Goal: Information Seeking & Learning: Understand process/instructions

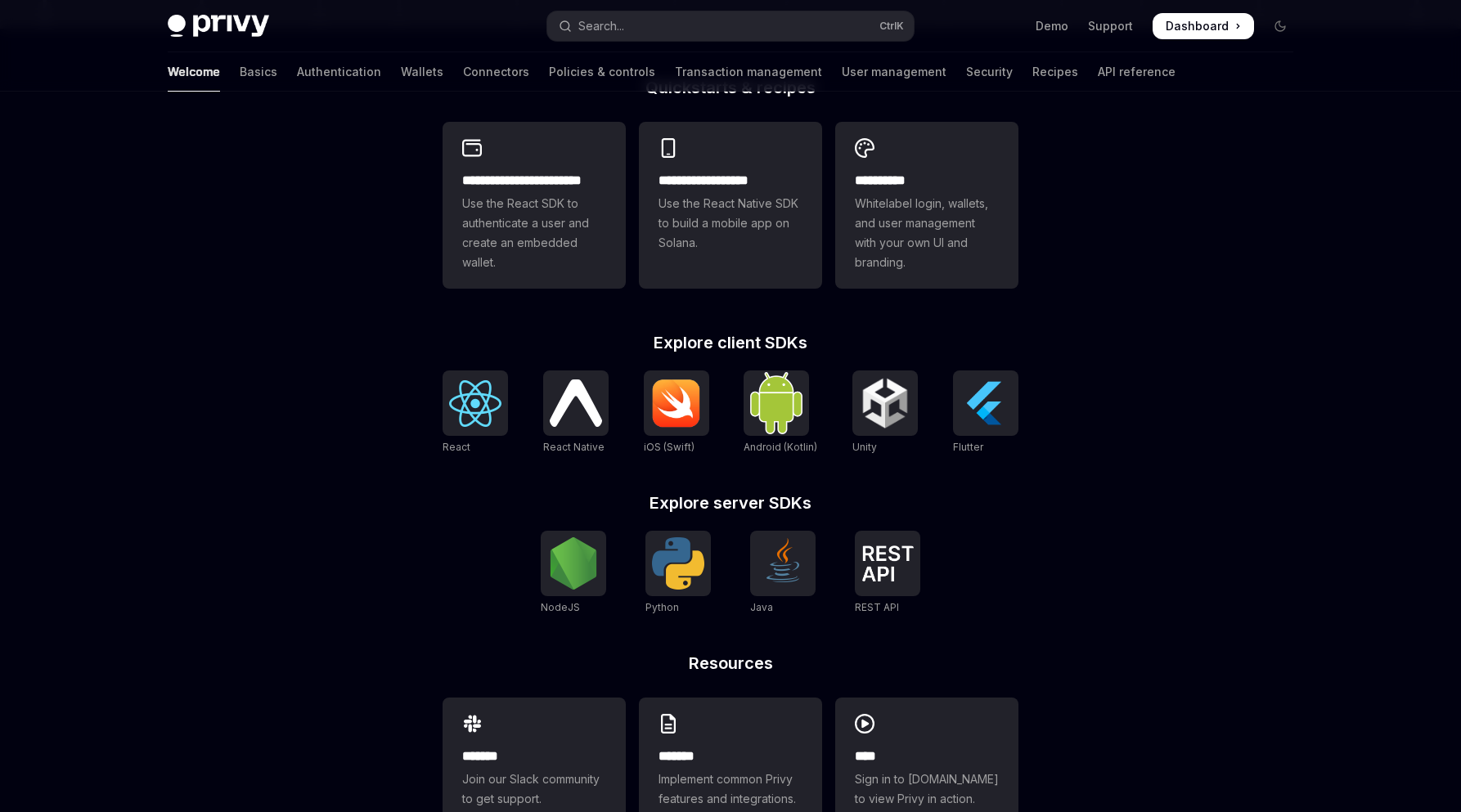
click at [1035, 532] on div "**********" at bounding box center [730, 472] width 628 height 785
click at [858, 501] on h2 "Explore server SDKs" at bounding box center [730, 503] width 576 height 17
click at [1134, 349] on div "**********" at bounding box center [730, 260] width 1461 height 1209
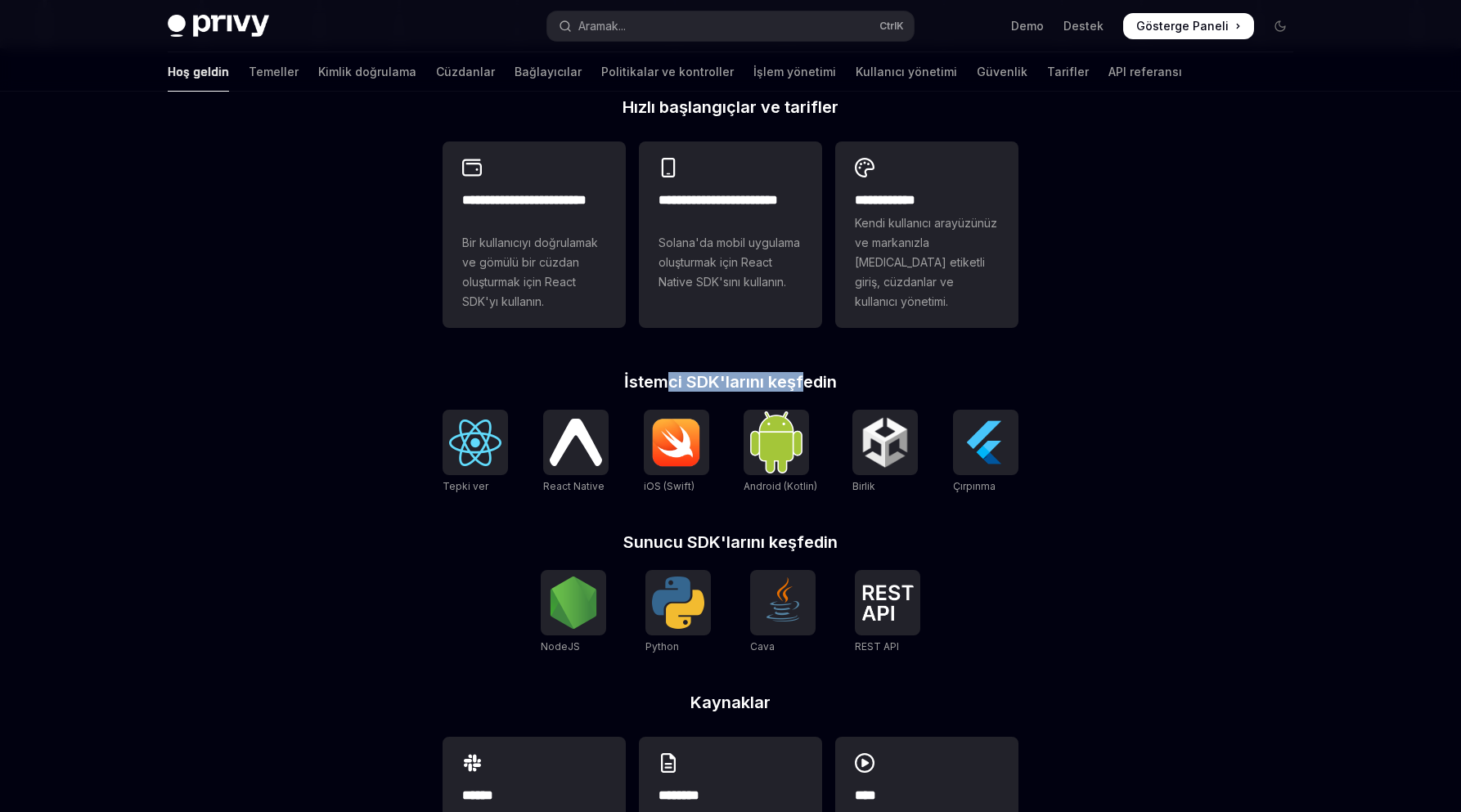
click at [825, 378] on font "İstemci SDK'larını keşfedin" at bounding box center [730, 382] width 213 height 20
click at [744, 371] on div "**********" at bounding box center [730, 511] width 628 height 824
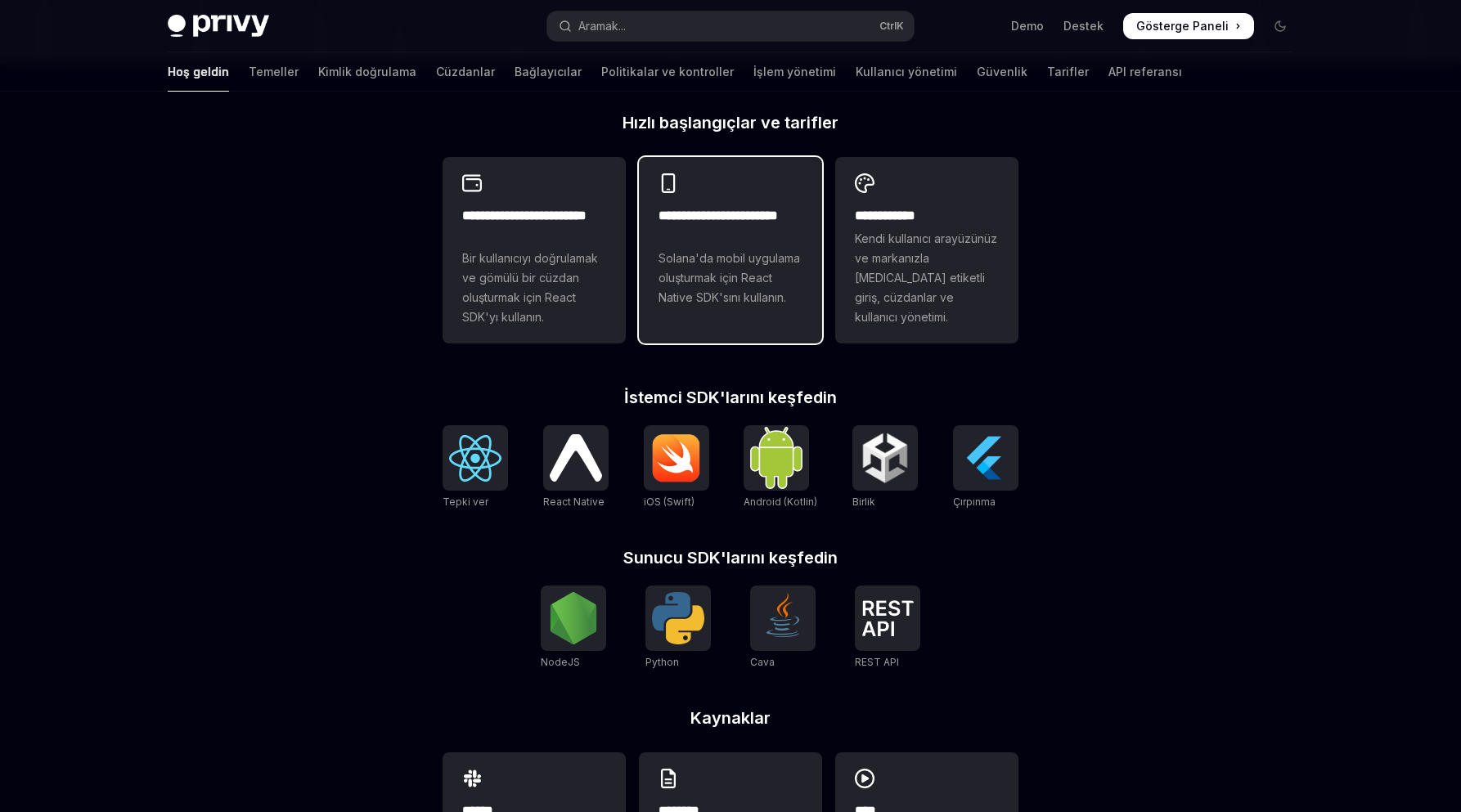
scroll to position [329, 0]
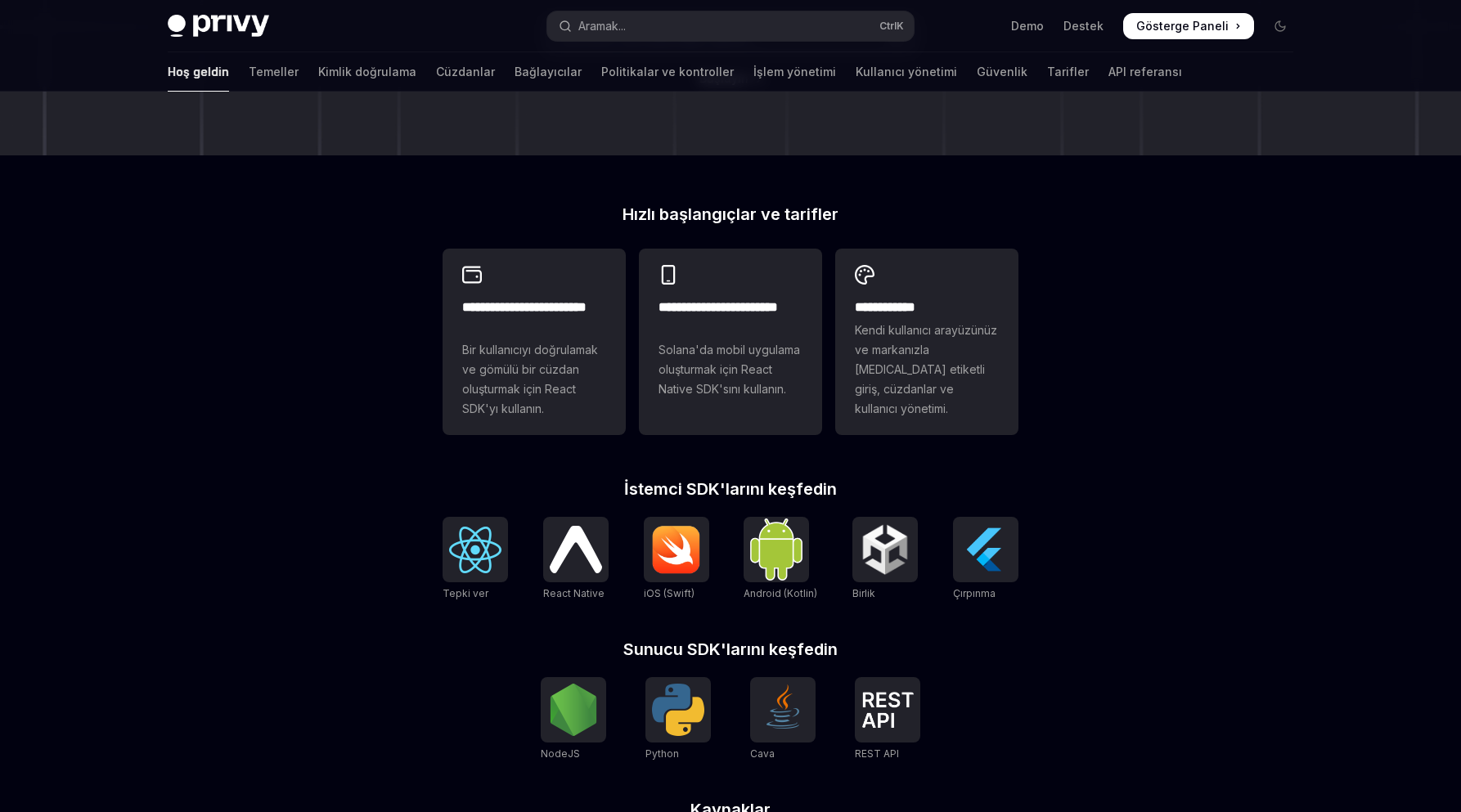
click at [916, 212] on h2 "Hızlı başlangıçlar ve tarifler" at bounding box center [730, 215] width 576 height 17
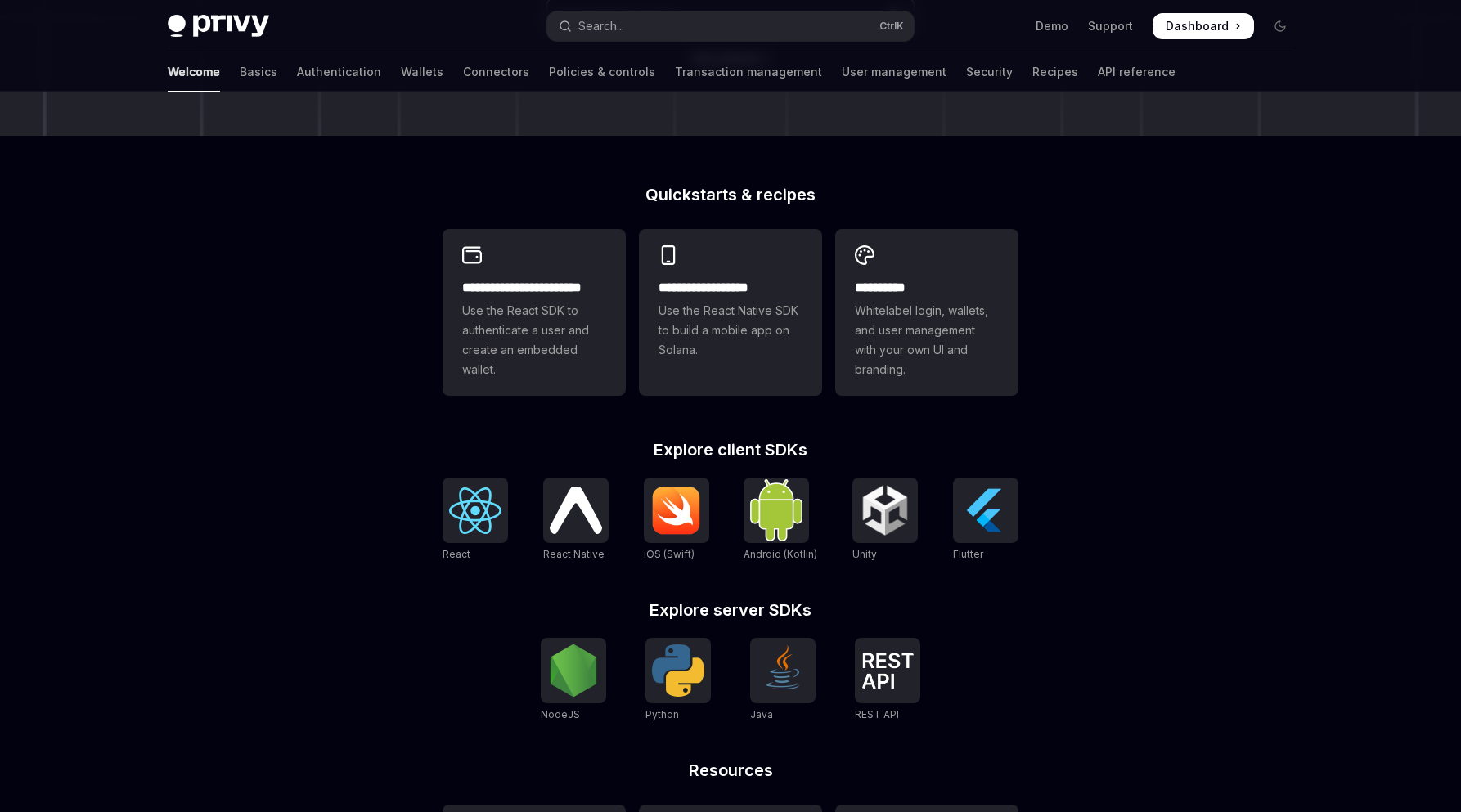
click at [1134, 277] on div "**********" at bounding box center [730, 367] width 1461 height 1209
click at [1043, 279] on div "**********" at bounding box center [730, 579] width 628 height 785
click at [567, 328] on span "Use the React SDK to authenticate a user and create an embedded wallet." at bounding box center [534, 340] width 144 height 78
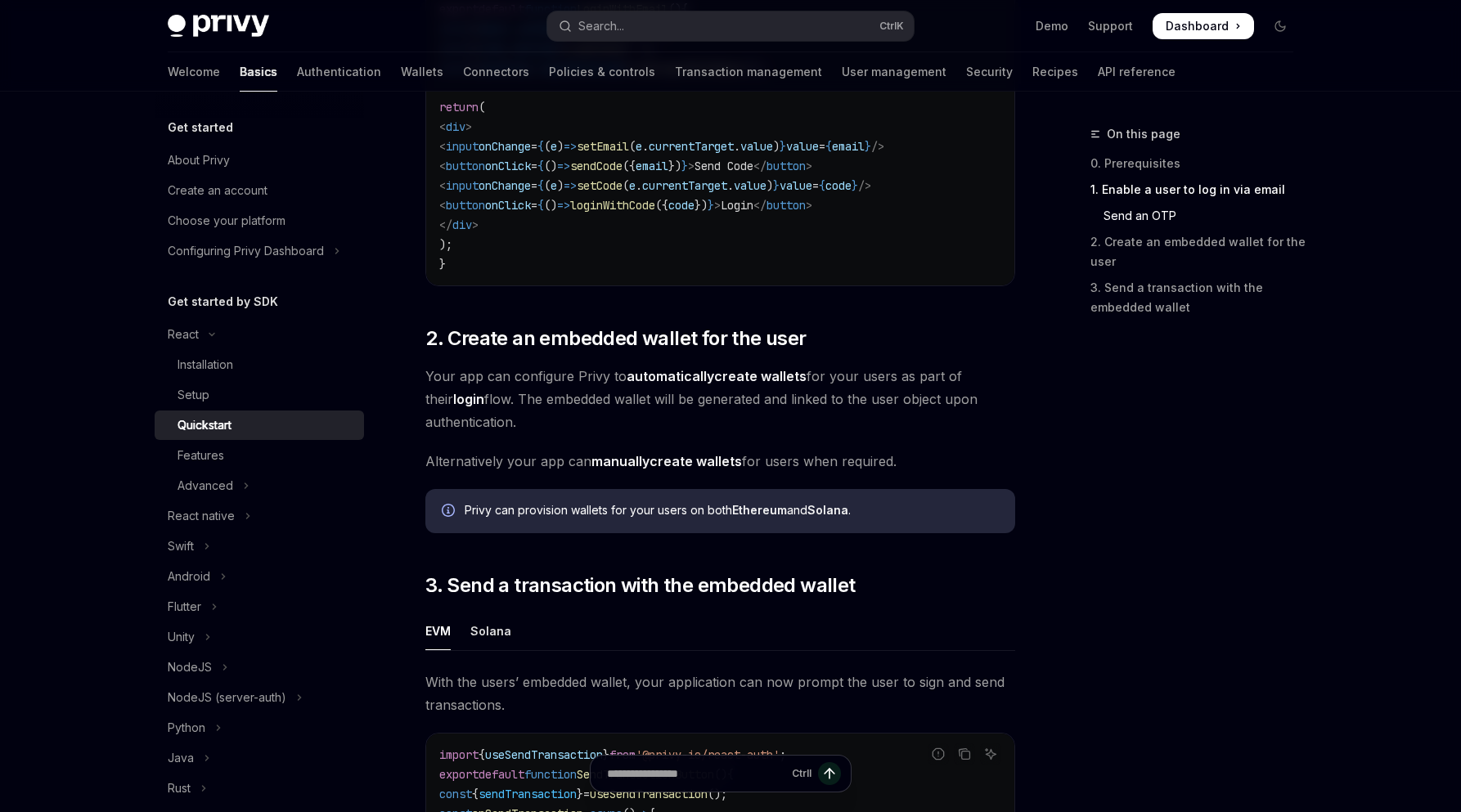
scroll to position [928, 0]
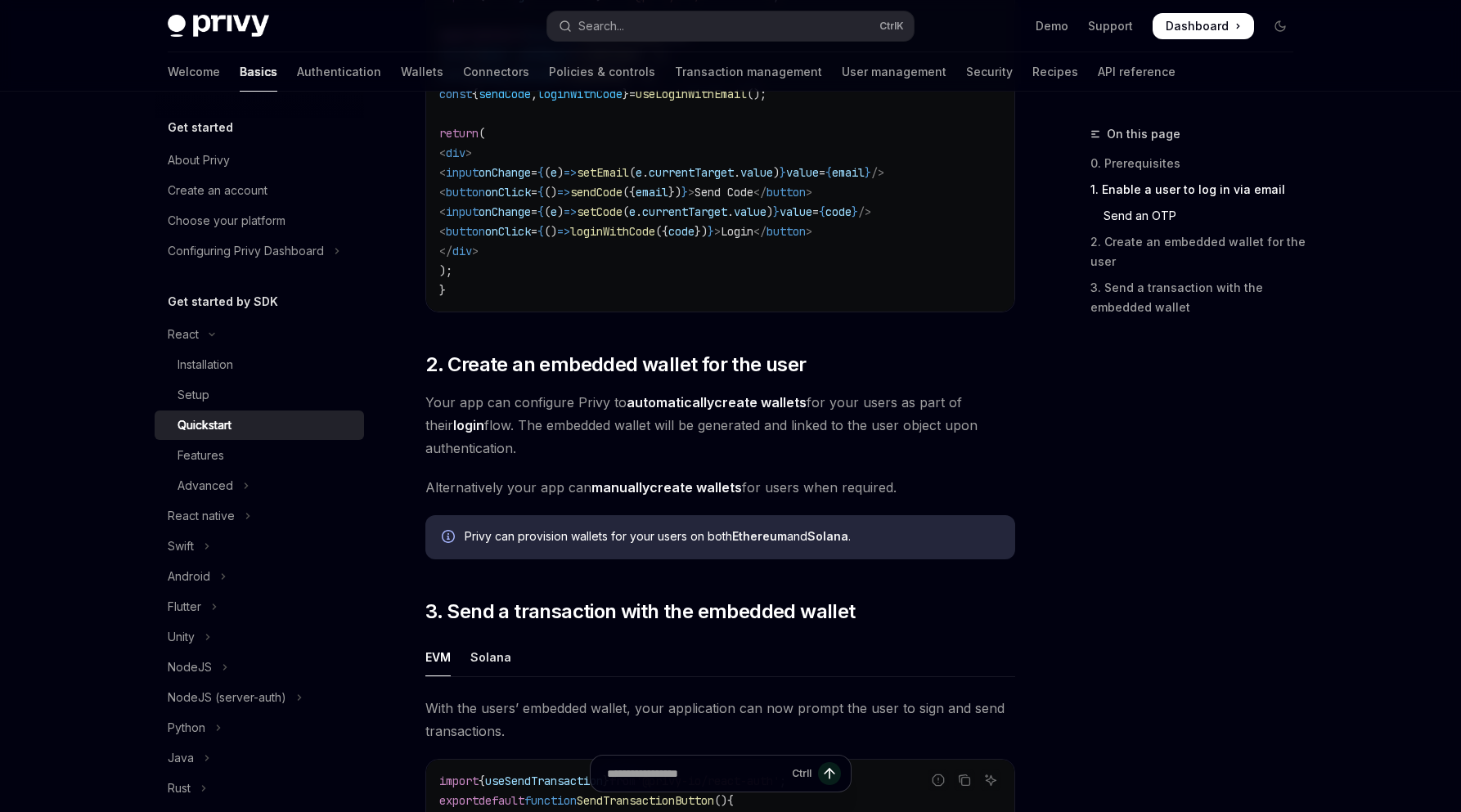
click at [63, 228] on div "Skip to main content Privy Docs home page Search... Ctrl K Demo Support Dashboa…" at bounding box center [730, 266] width 1461 height 2388
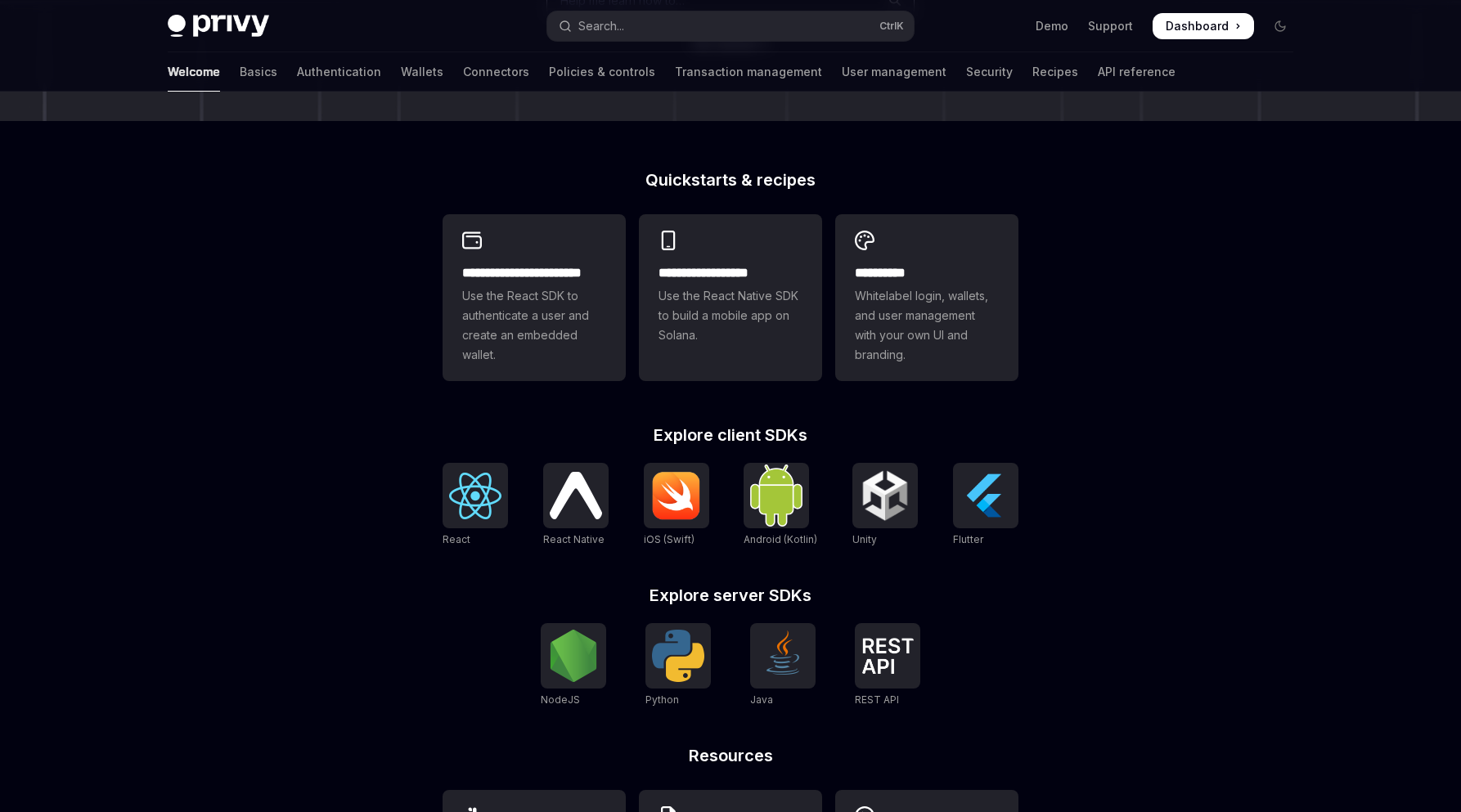
scroll to position [329, 0]
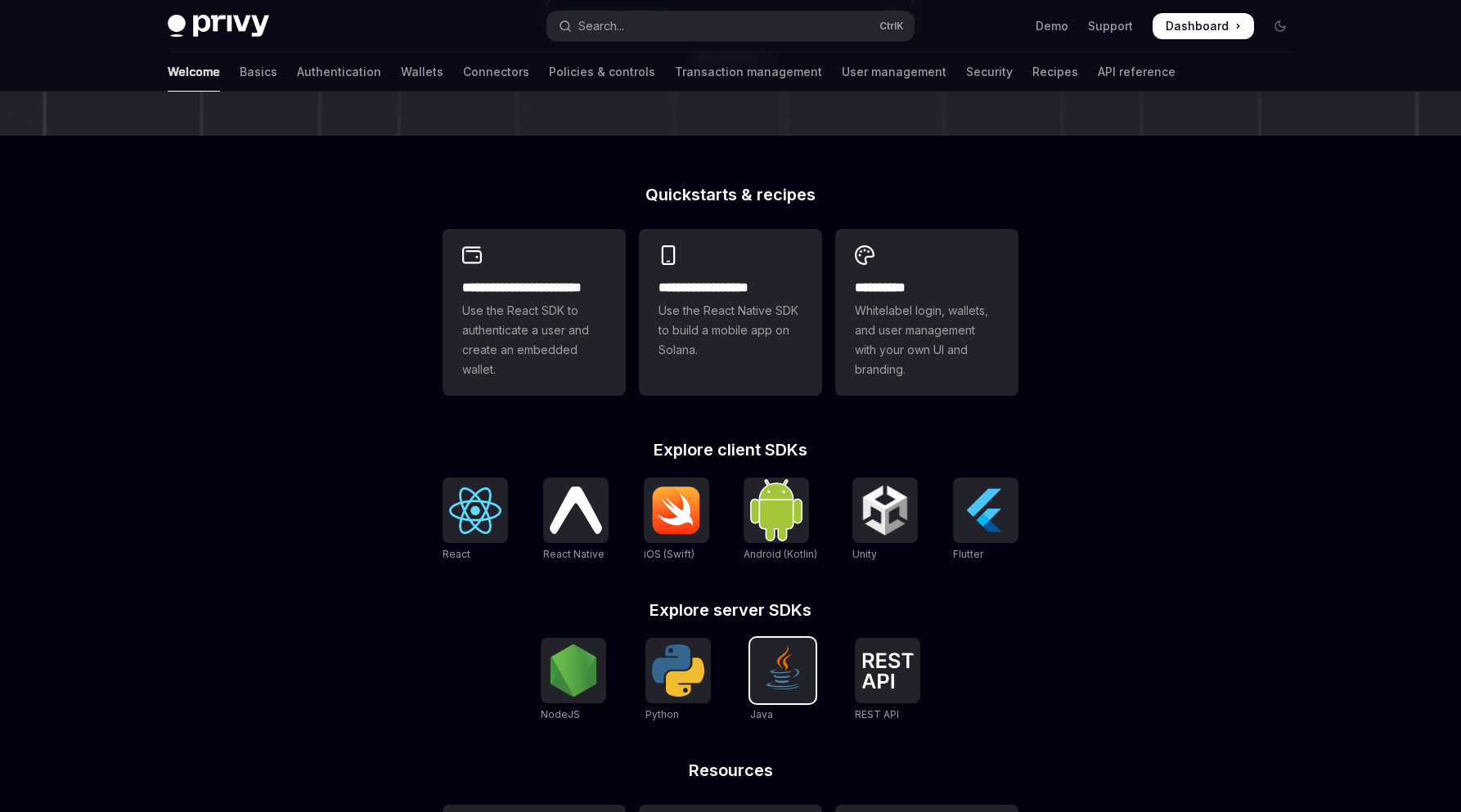
click at [793, 671] on img at bounding box center [783, 671] width 52 height 52
type textarea "*"
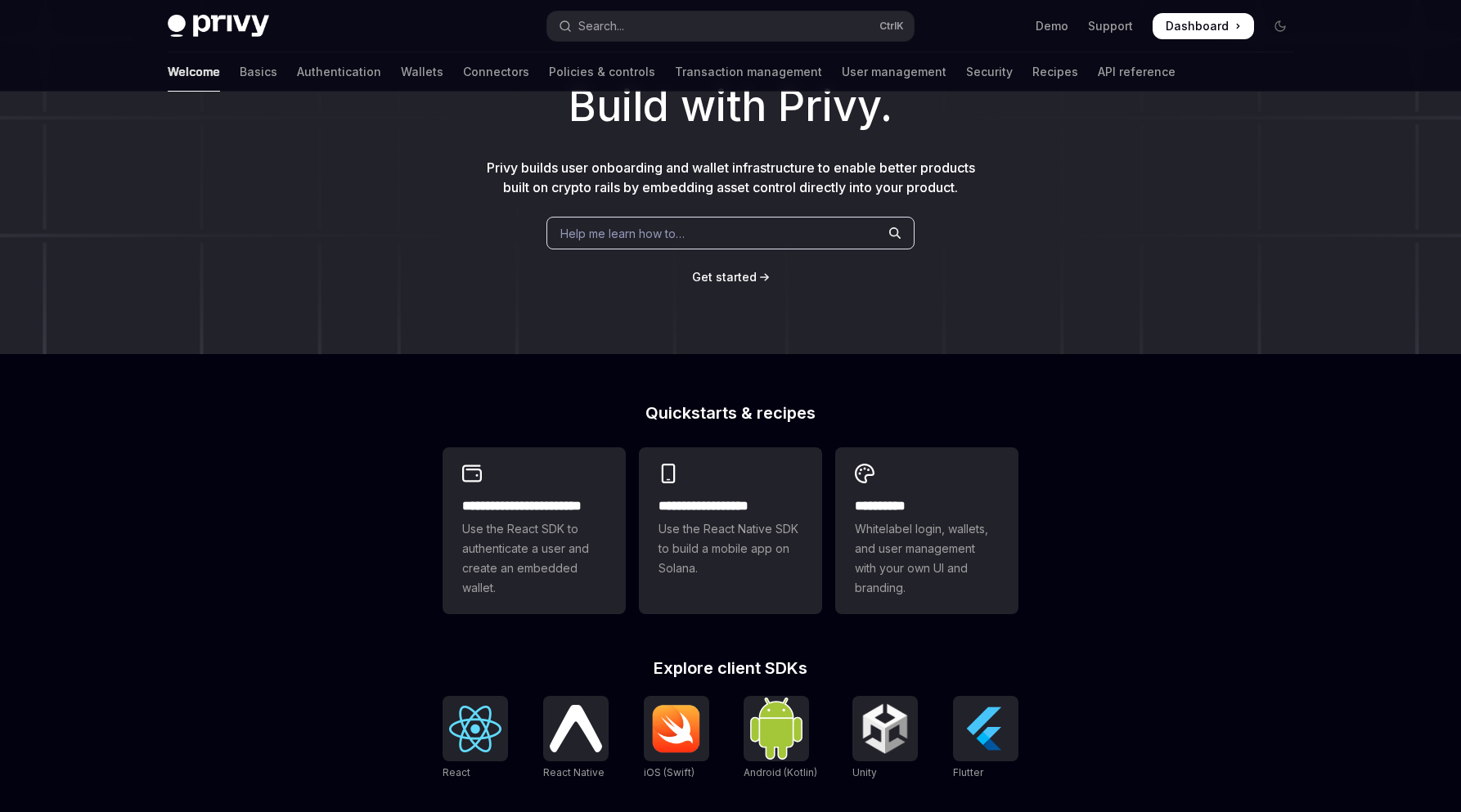
scroll to position [0, 0]
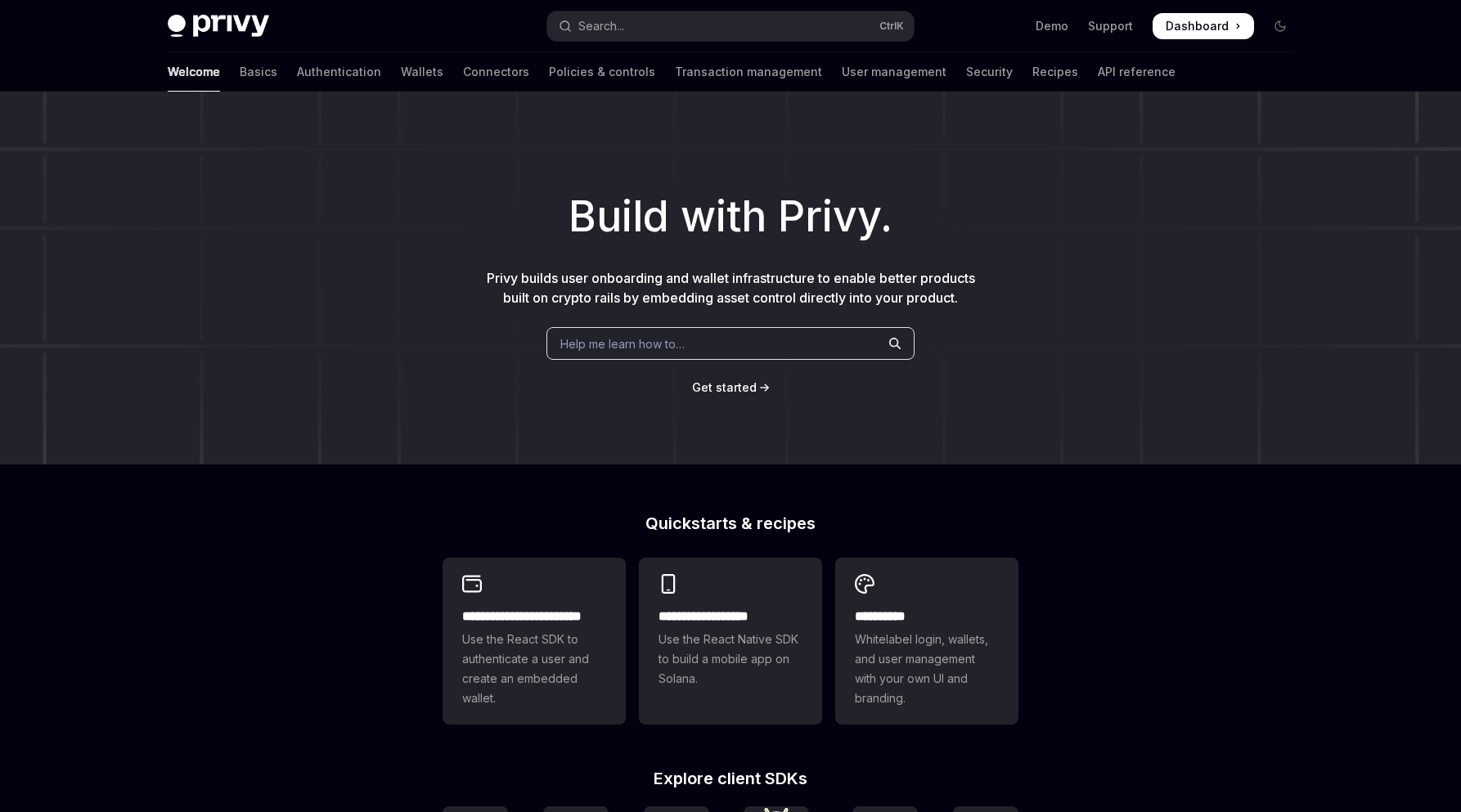
click at [691, 186] on h1 "Build with Privy." at bounding box center [730, 216] width 1409 height 64
click at [762, 209] on h1 "Build with Privy." at bounding box center [730, 216] width 1409 height 64
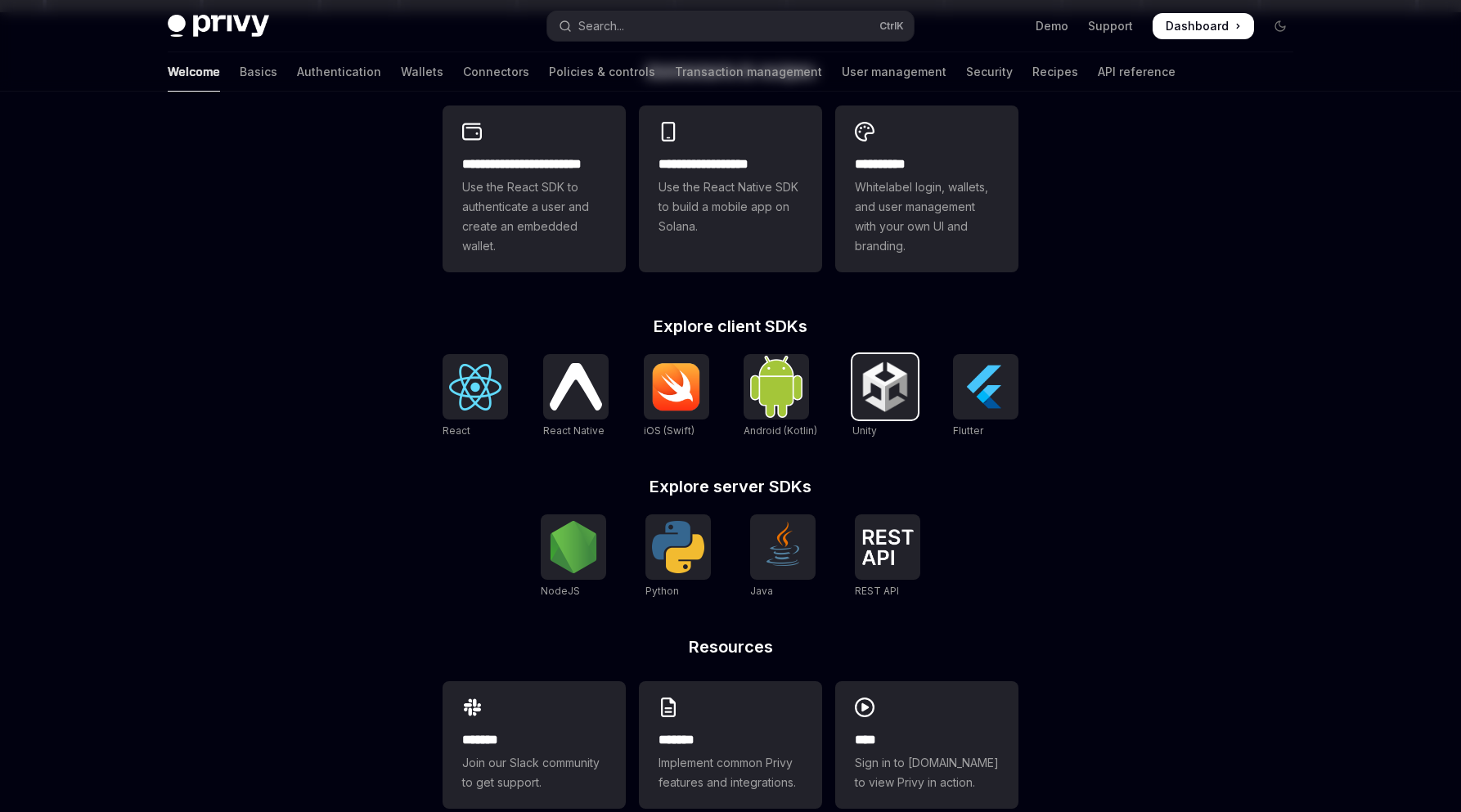
scroll to position [488, 0]
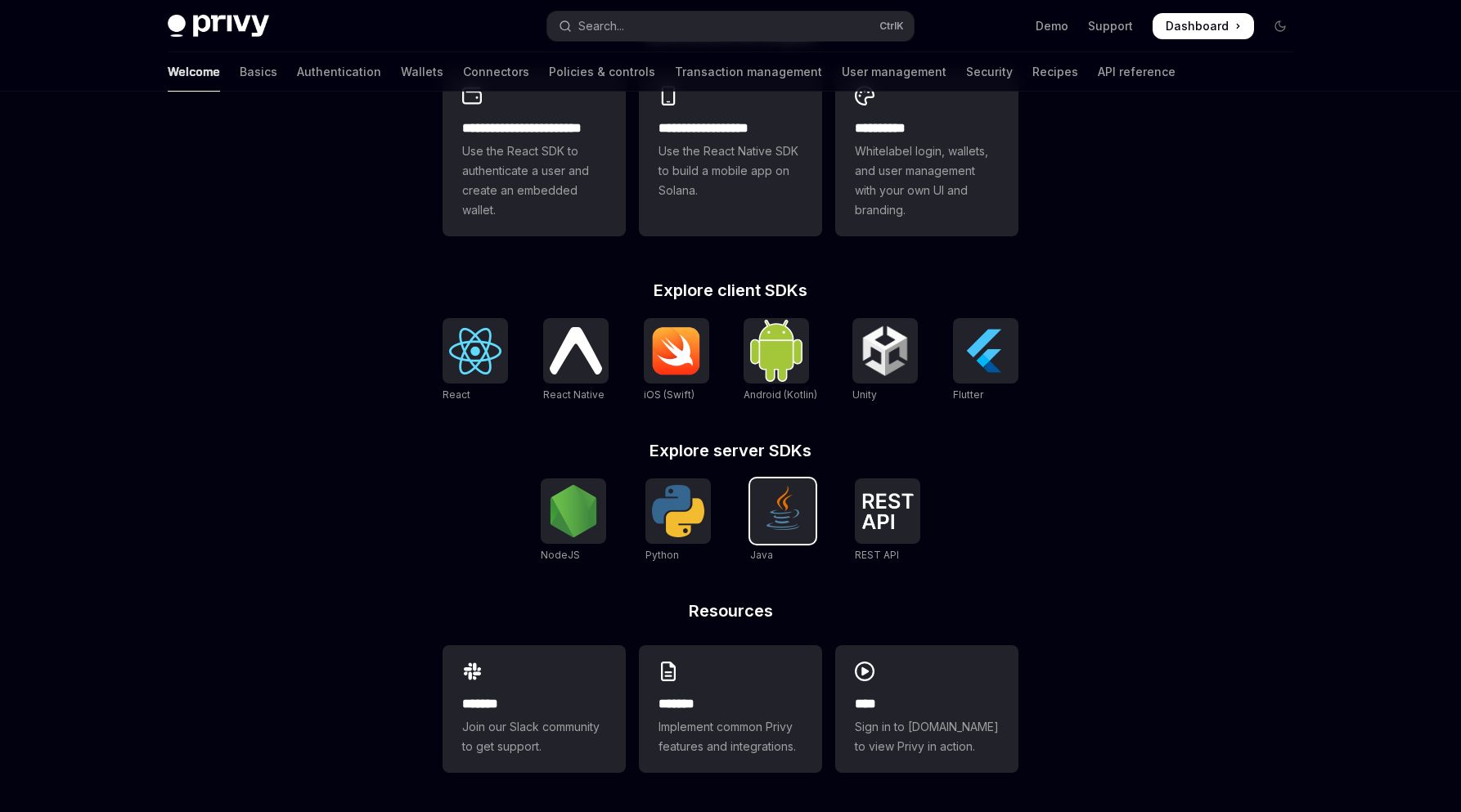
click at [796, 522] on img at bounding box center [783, 511] width 52 height 52
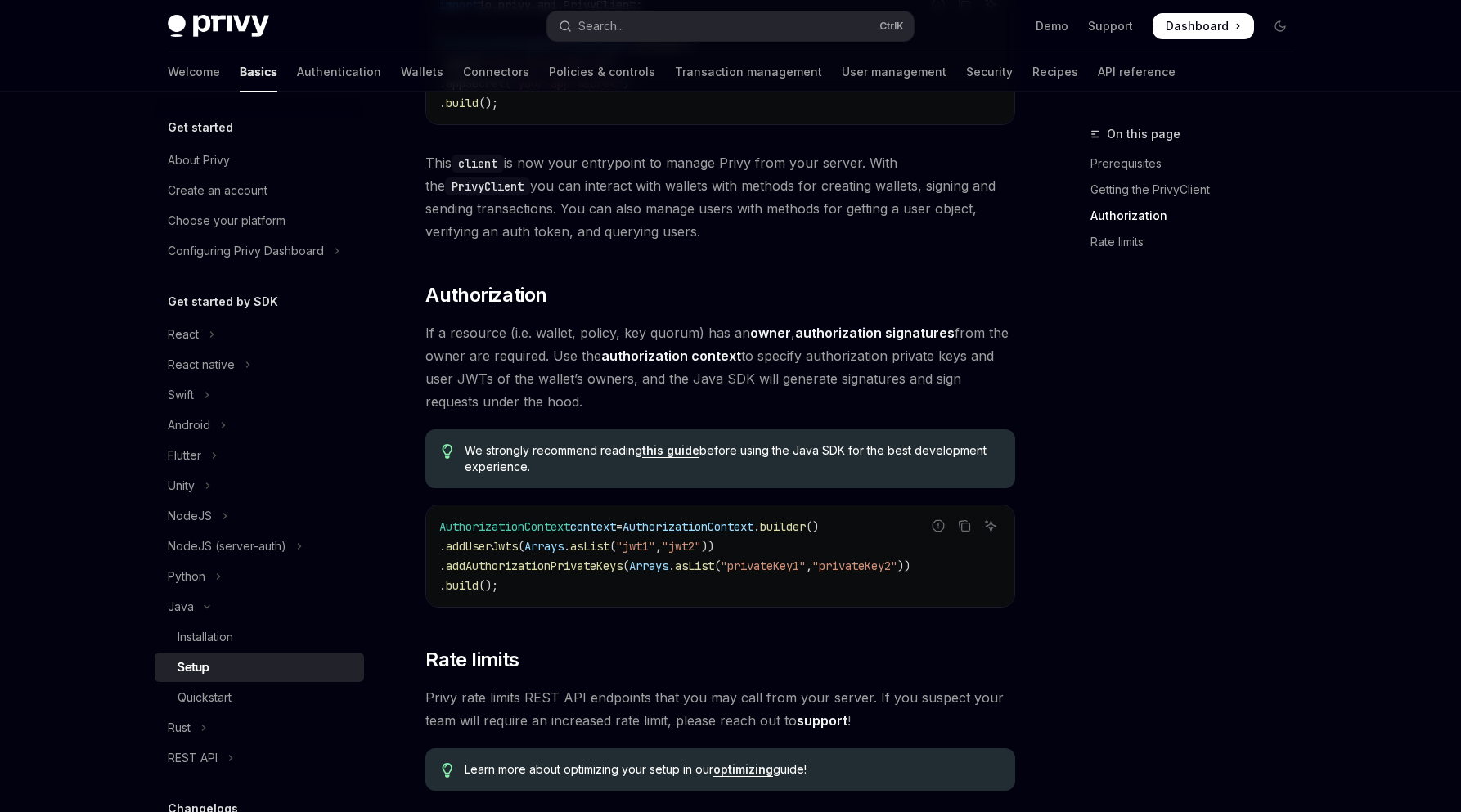
scroll to position [655, 0]
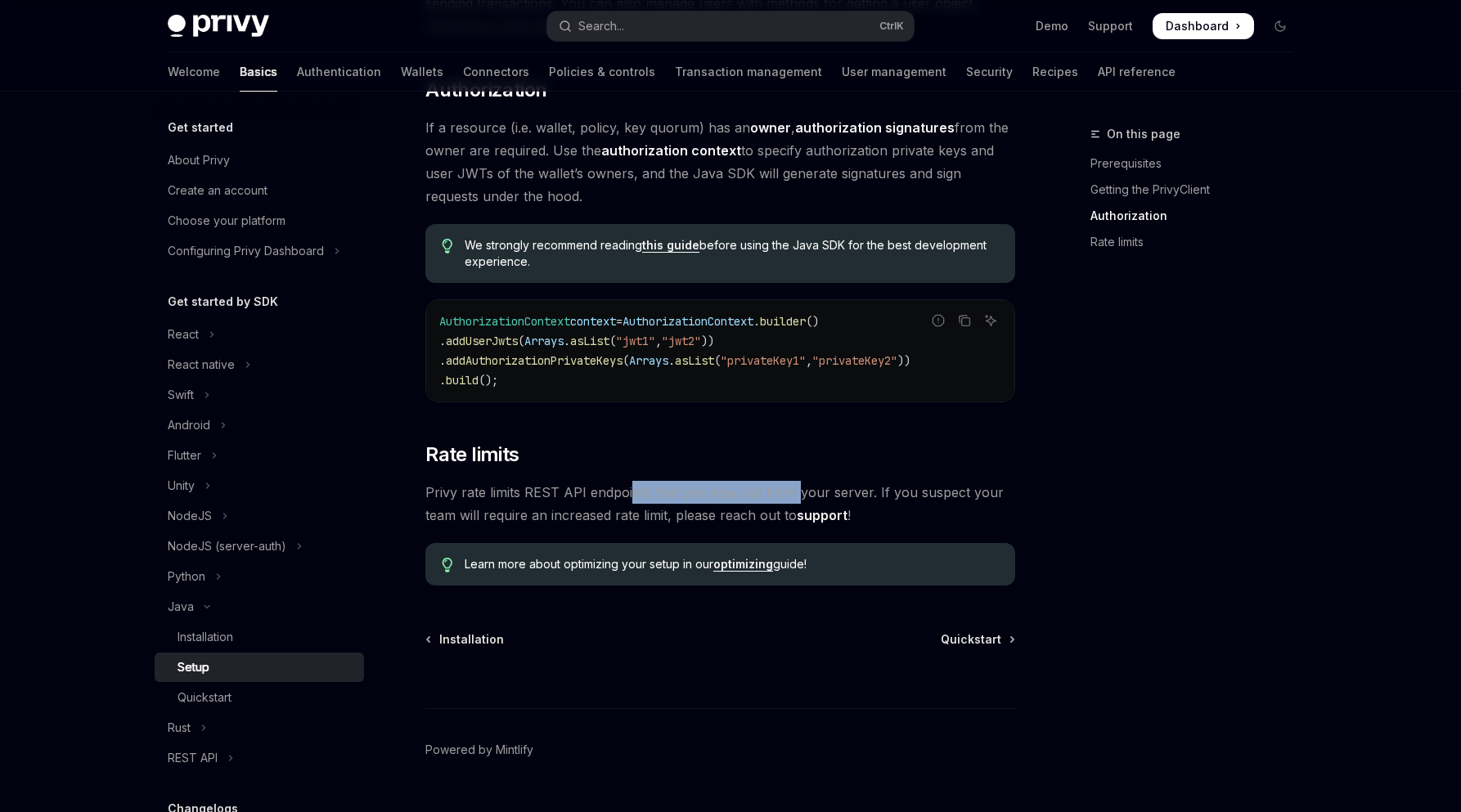
drag, startPoint x: 854, startPoint y: 492, endPoint x: 880, endPoint y: 486, distance: 26.7
click at [864, 490] on span "Privy rate limits REST API endpoints that you may call from your server. If you…" at bounding box center [720, 503] width 590 height 46
click at [907, 484] on span "Privy rate limits REST API endpoints that you may call from your server. If you…" at bounding box center [720, 503] width 590 height 46
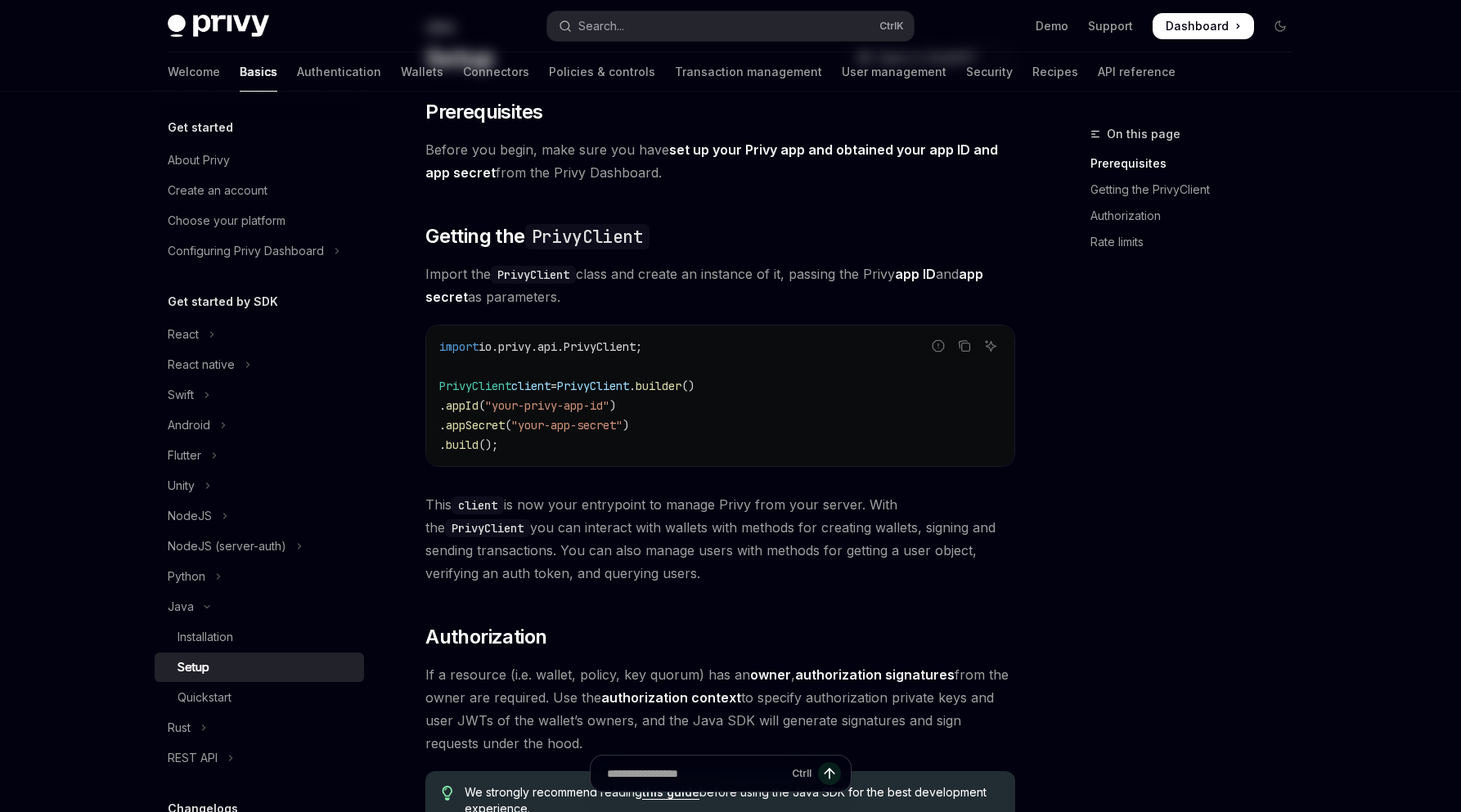
scroll to position [0, 0]
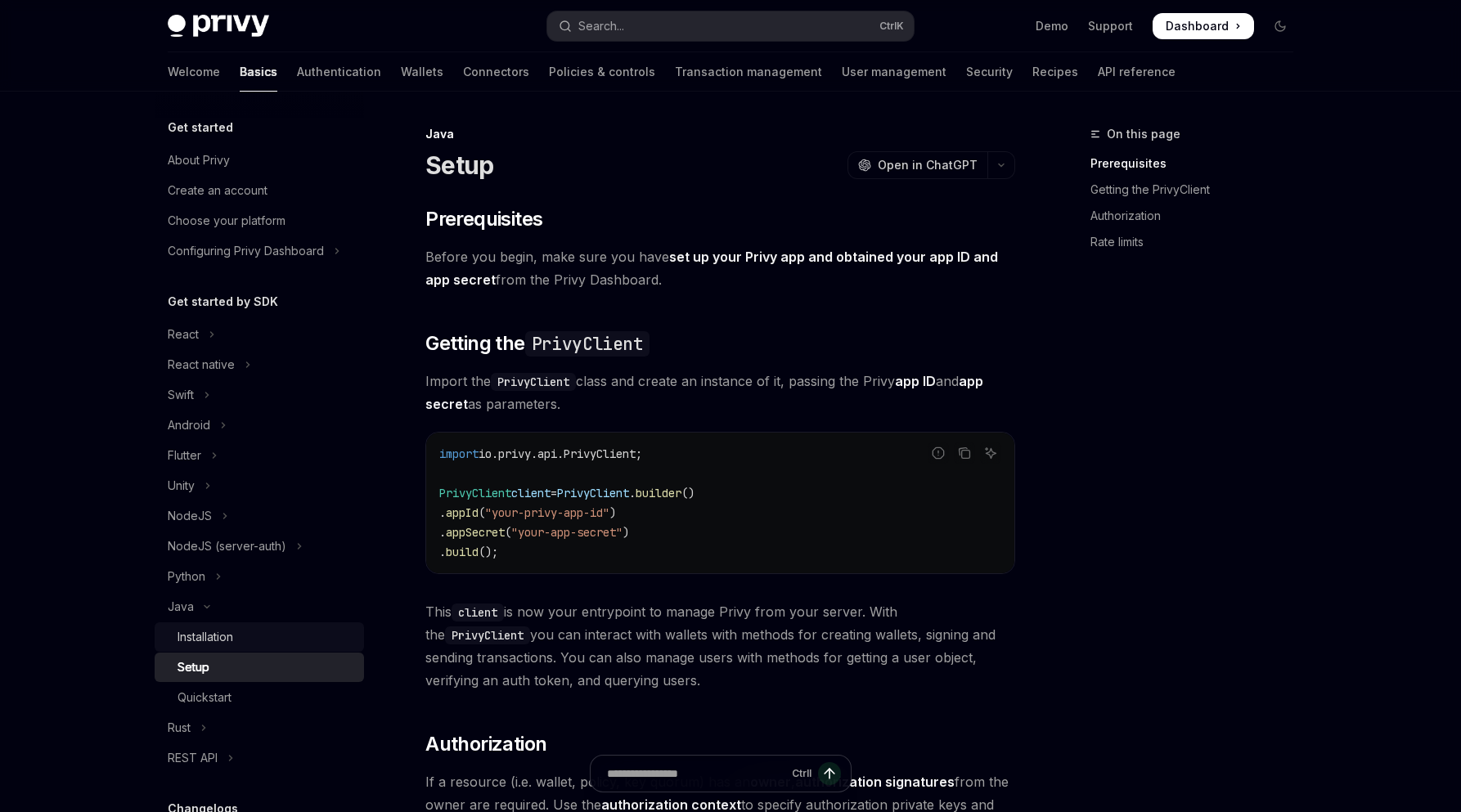
click at [229, 636] on div "Installation" at bounding box center [205, 637] width 56 height 20
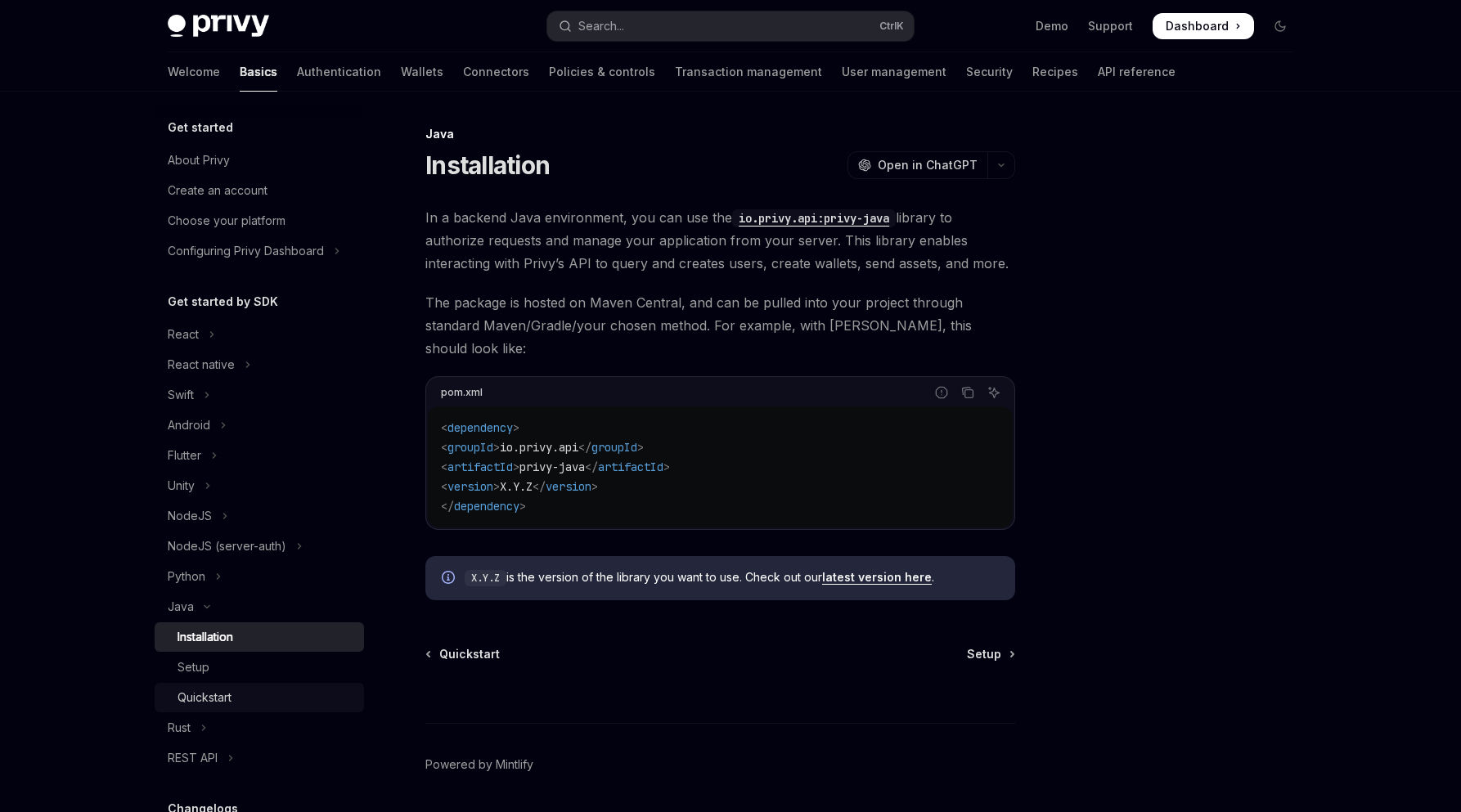
click at [230, 694] on div "Quickstart" at bounding box center [204, 698] width 54 height 20
type textarea "*"
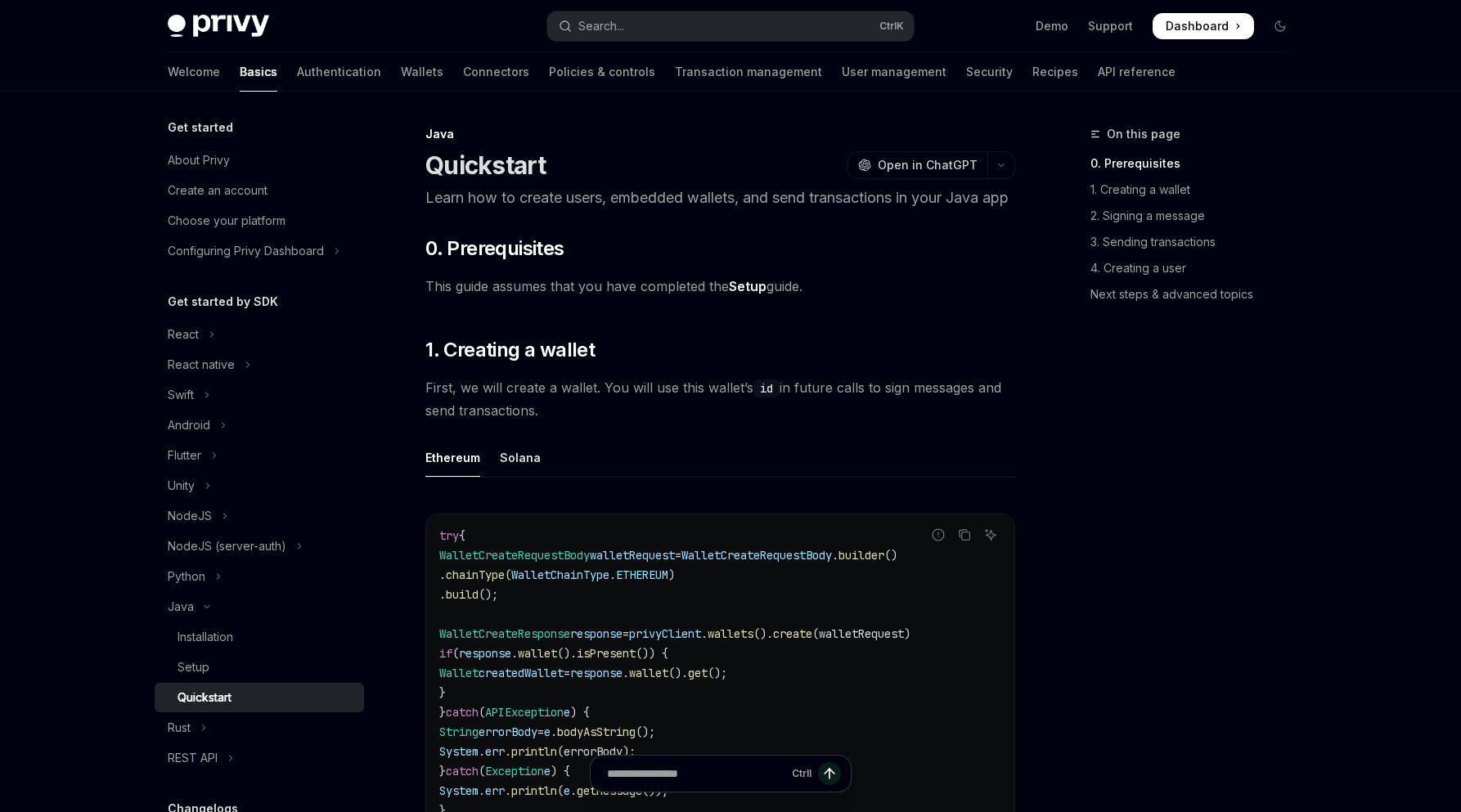
click at [1196, 31] on span "Dashboard" at bounding box center [1197, 27] width 63 height 17
